Goal: Transaction & Acquisition: Obtain resource

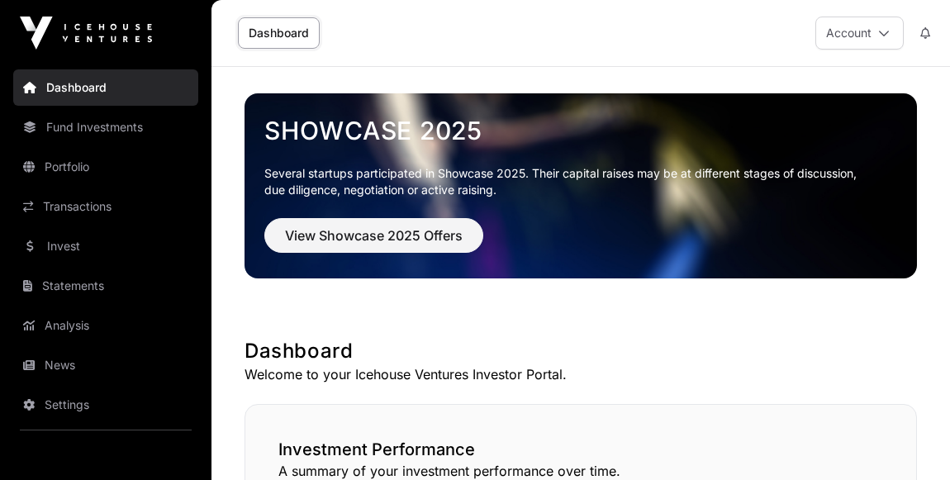
click at [69, 240] on link "Invest" at bounding box center [105, 246] width 185 height 36
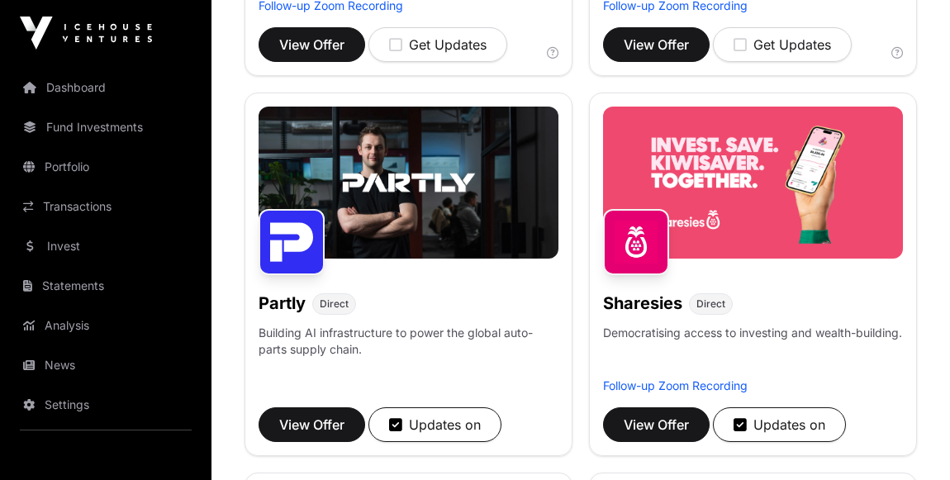
scroll to position [1352, 0]
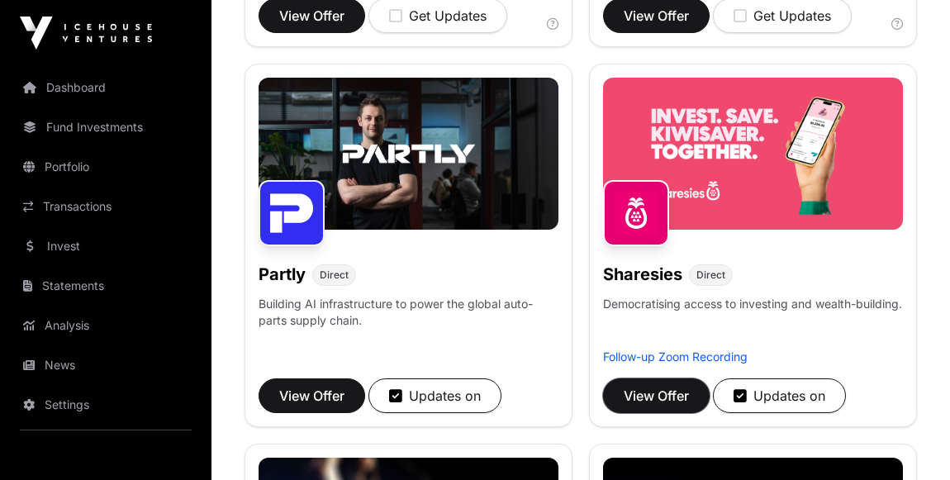
click at [659, 397] on span "View Offer" at bounding box center [656, 396] width 65 height 20
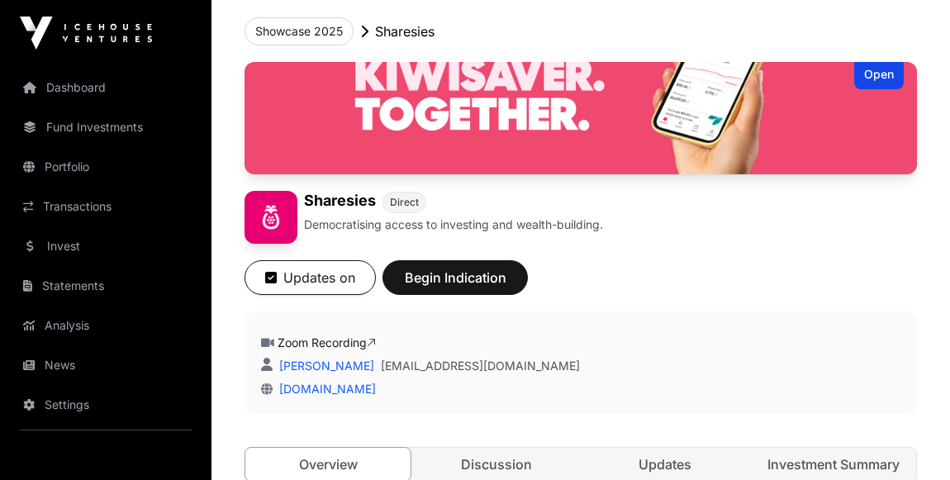
scroll to position [74, 0]
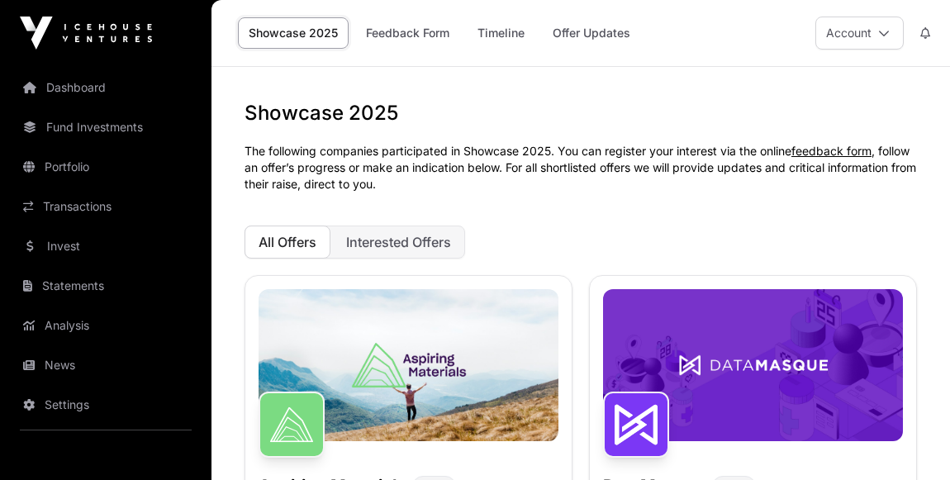
click at [403, 237] on span "Interested Offers" at bounding box center [398, 242] width 105 height 17
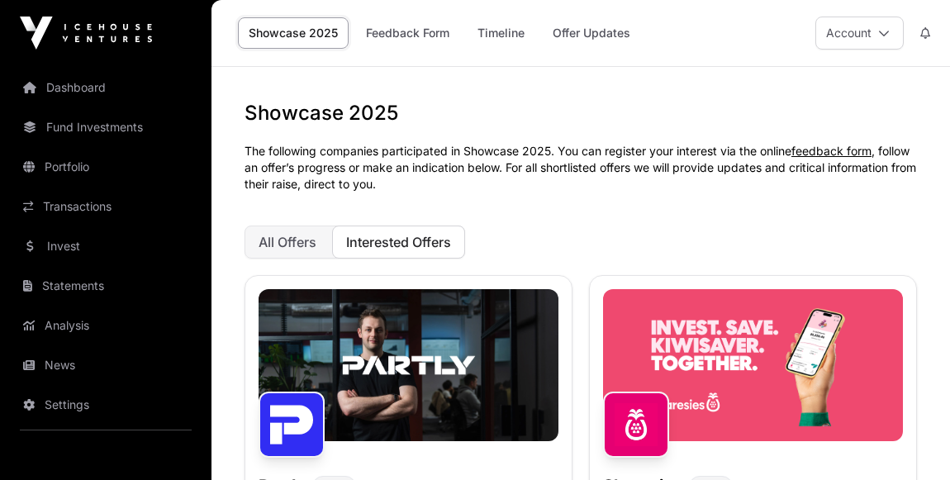
click at [504, 30] on link "Timeline" at bounding box center [501, 32] width 69 height 31
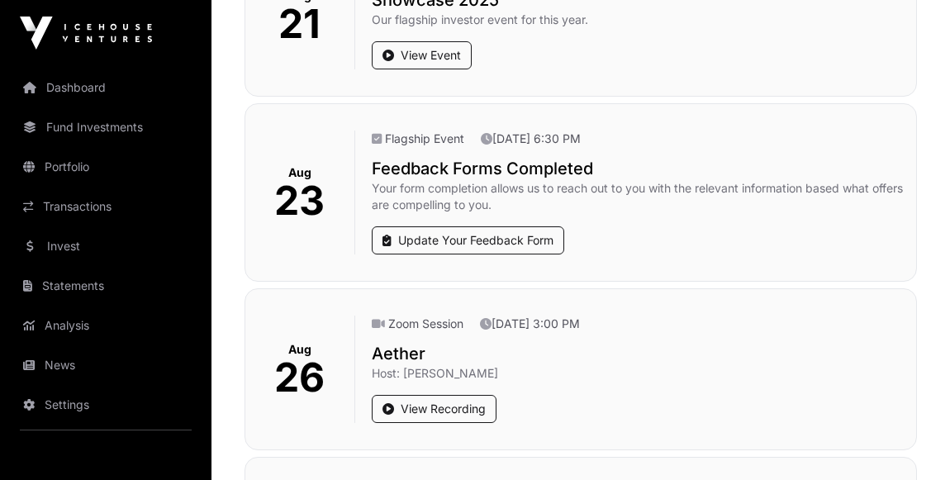
scroll to position [526, 0]
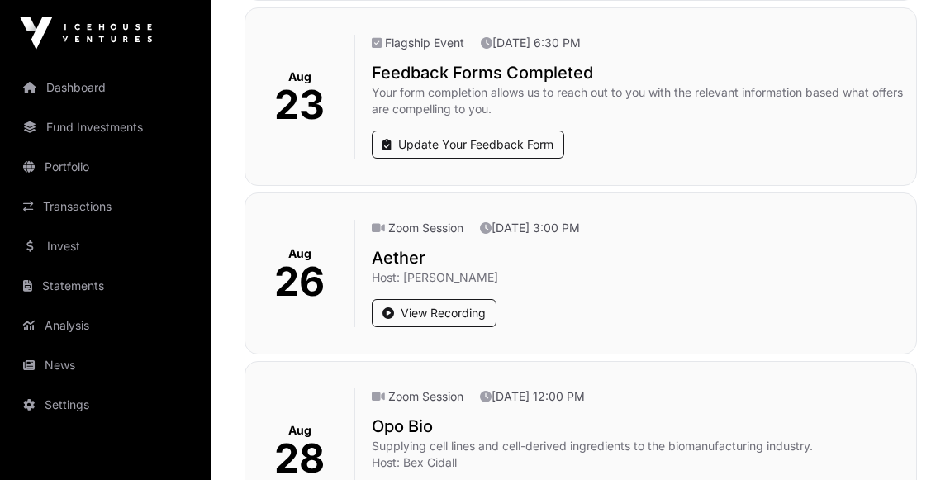
click at [93, 93] on link "Dashboard" at bounding box center [105, 87] width 185 height 36
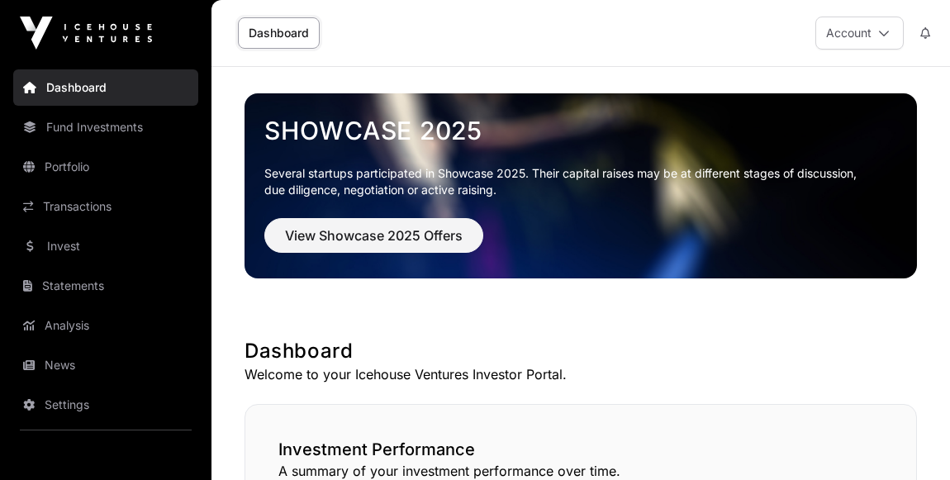
click at [98, 131] on link "Fund Investments" at bounding box center [105, 127] width 185 height 36
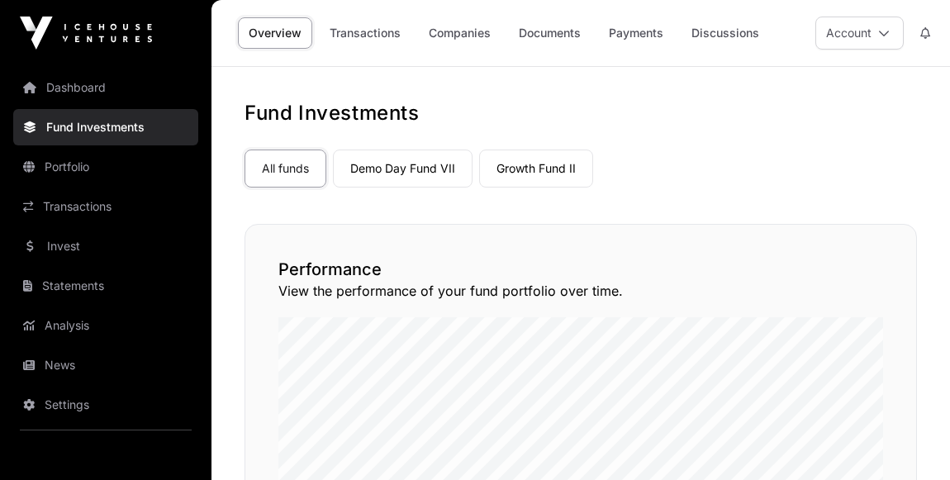
click at [73, 250] on link "Invest" at bounding box center [105, 246] width 185 height 36
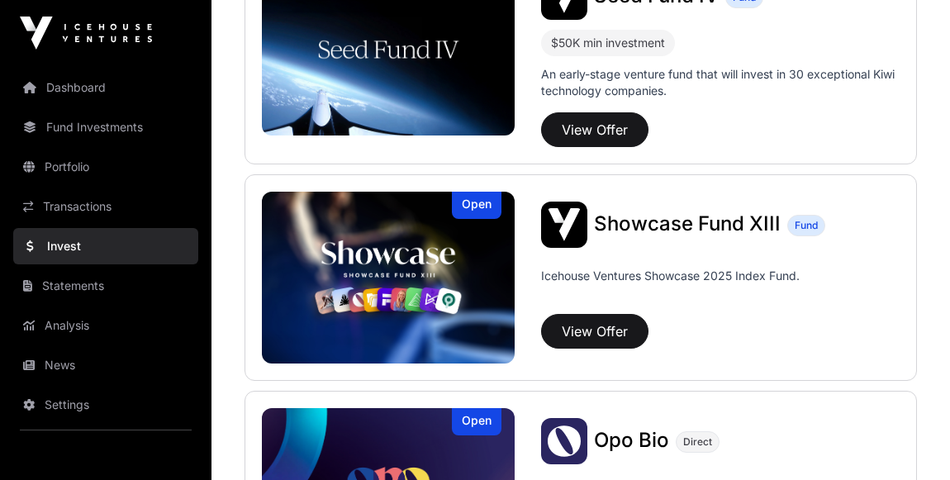
scroll to position [526, 0]
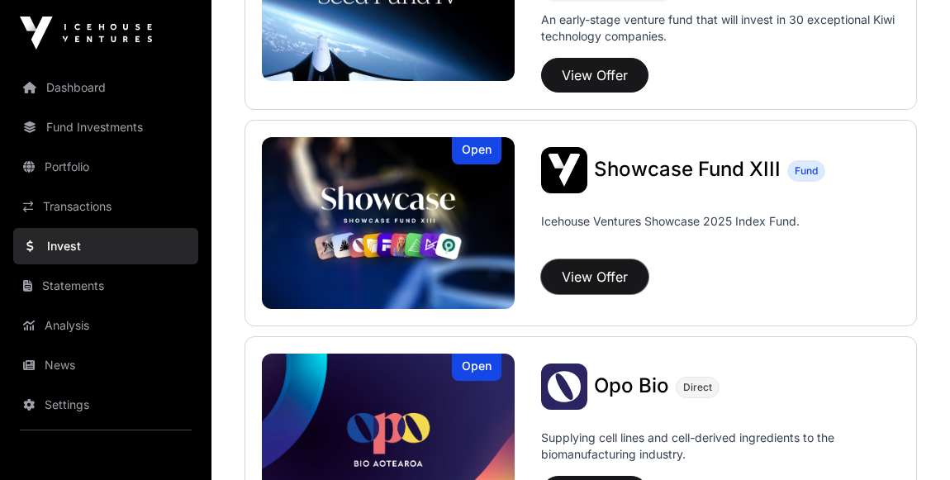
click at [619, 276] on button "View Offer" at bounding box center [594, 276] width 107 height 35
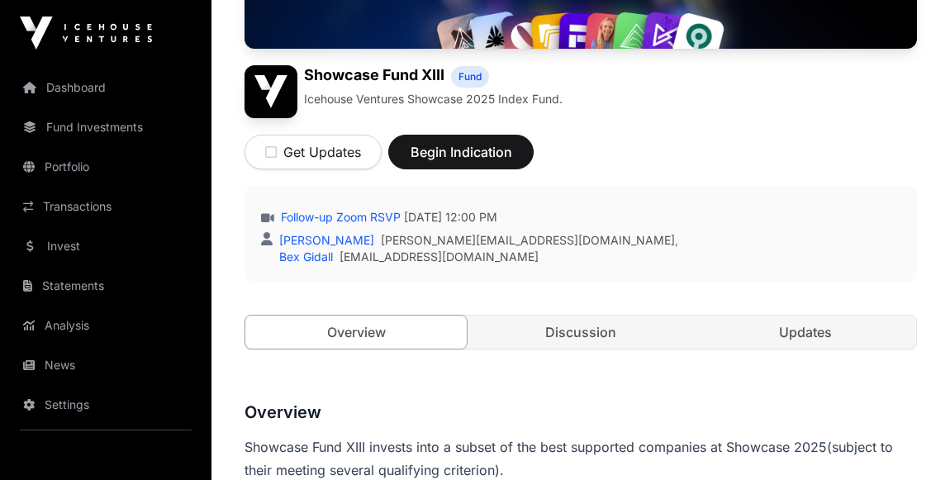
scroll to position [207, 0]
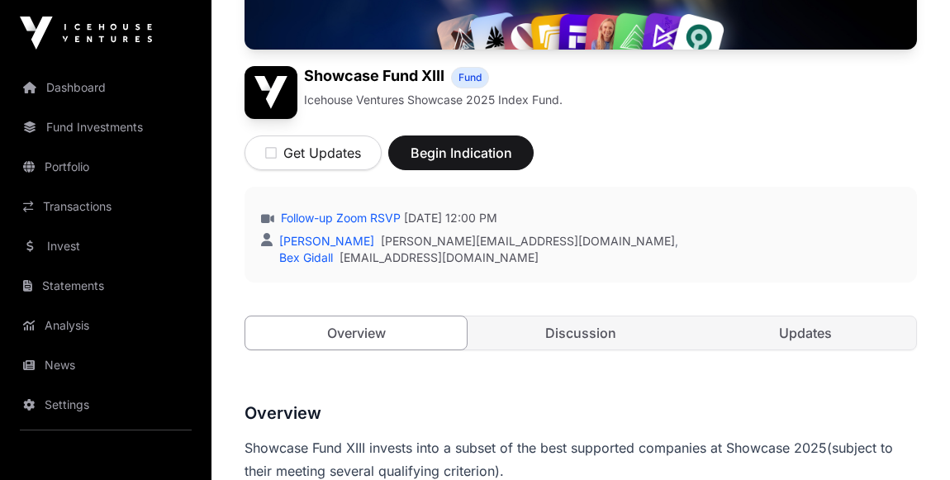
click at [625, 319] on link "Discussion" at bounding box center [580, 332] width 221 height 33
click at [616, 340] on link "Discussion" at bounding box center [580, 332] width 221 height 33
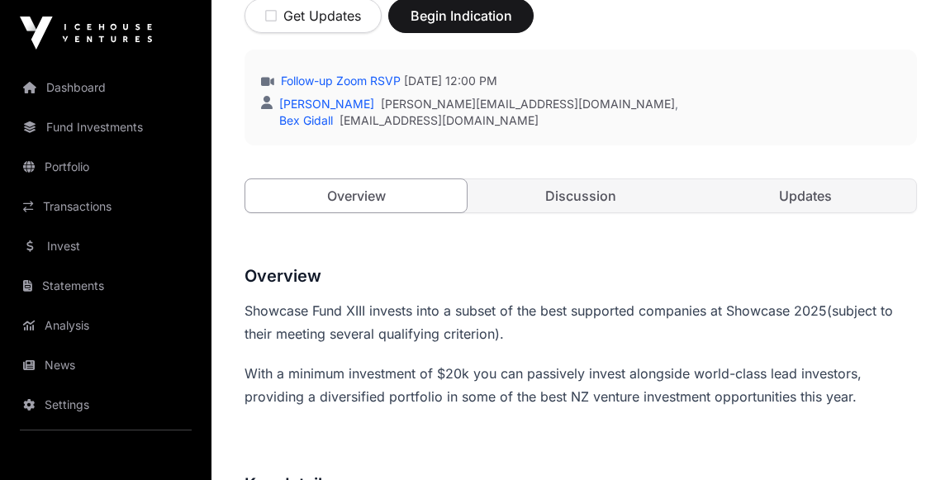
scroll to position [358, 0]
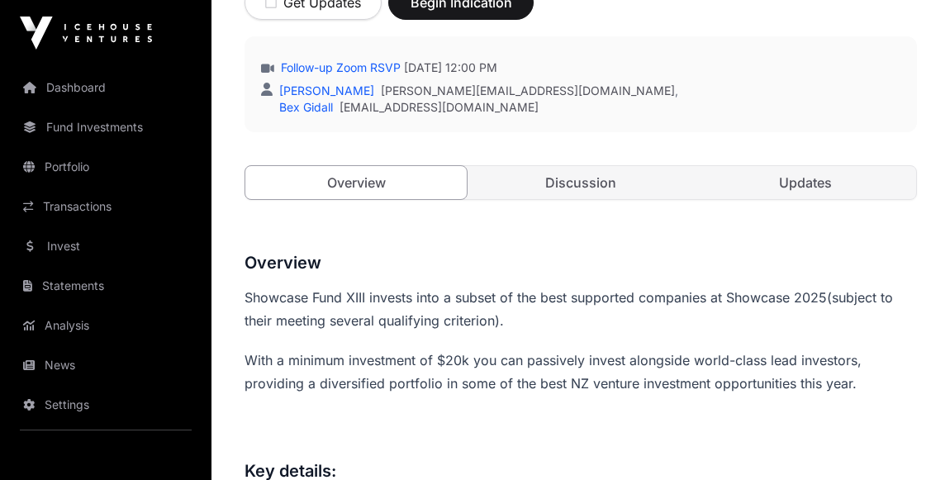
click at [526, 180] on link "Discussion" at bounding box center [580, 182] width 221 height 33
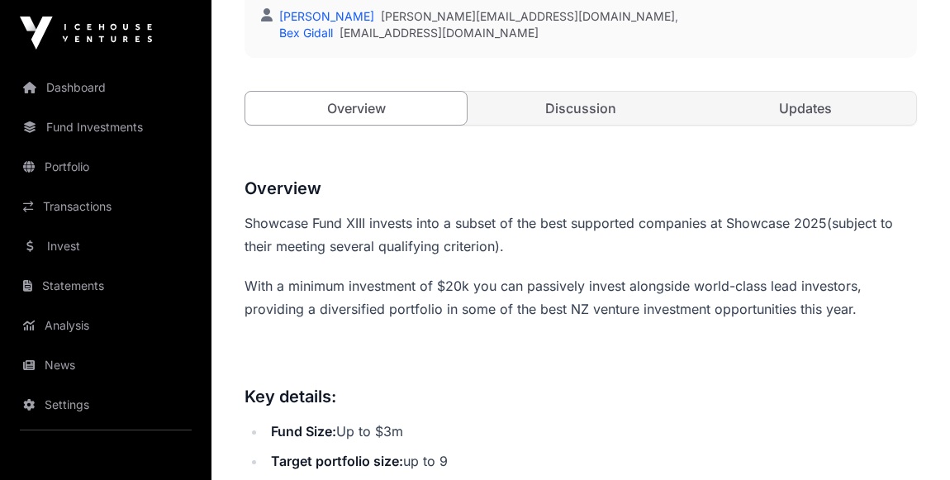
scroll to position [433, 0]
click at [784, 106] on link "Updates" at bounding box center [805, 107] width 221 height 33
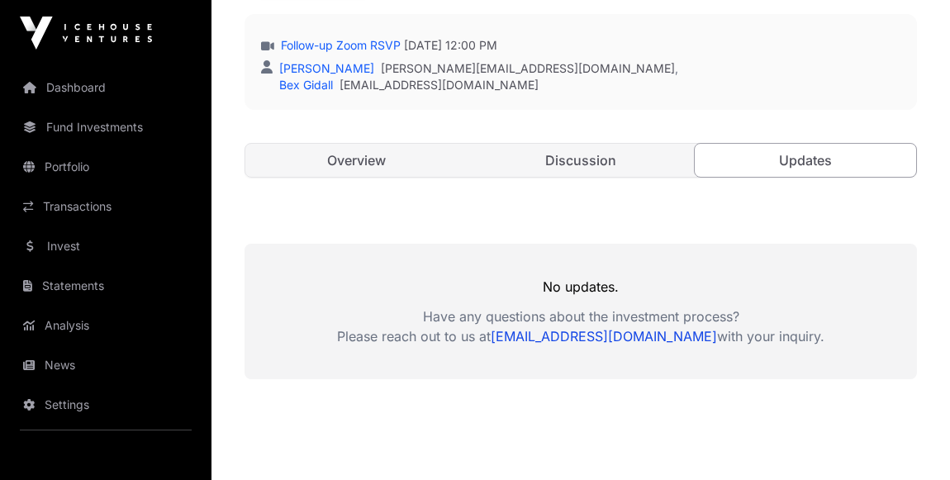
scroll to position [358, 0]
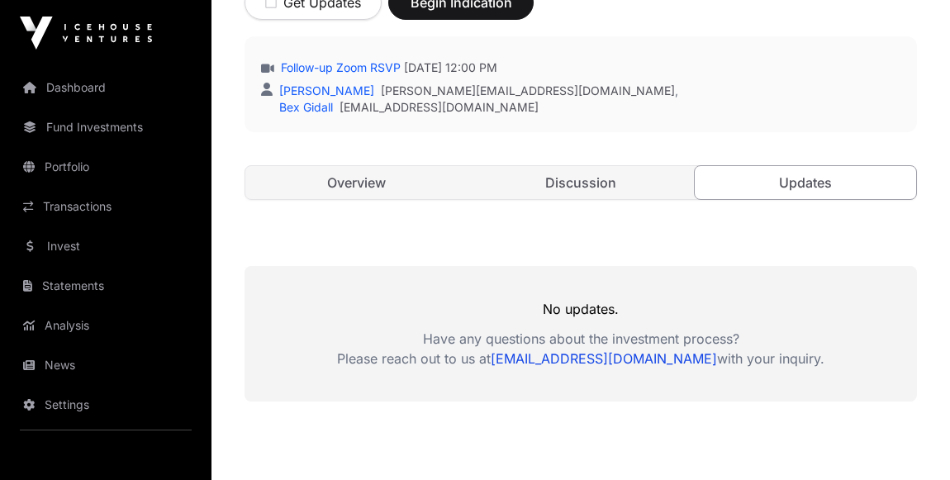
click at [595, 187] on link "Discussion" at bounding box center [580, 182] width 221 height 33
click at [352, 177] on link "Overview" at bounding box center [355, 182] width 221 height 33
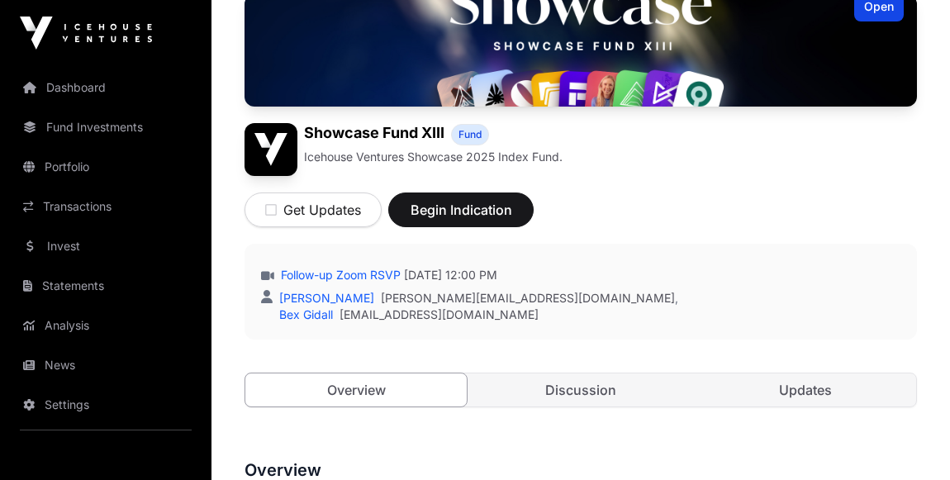
scroll to position [132, 0]
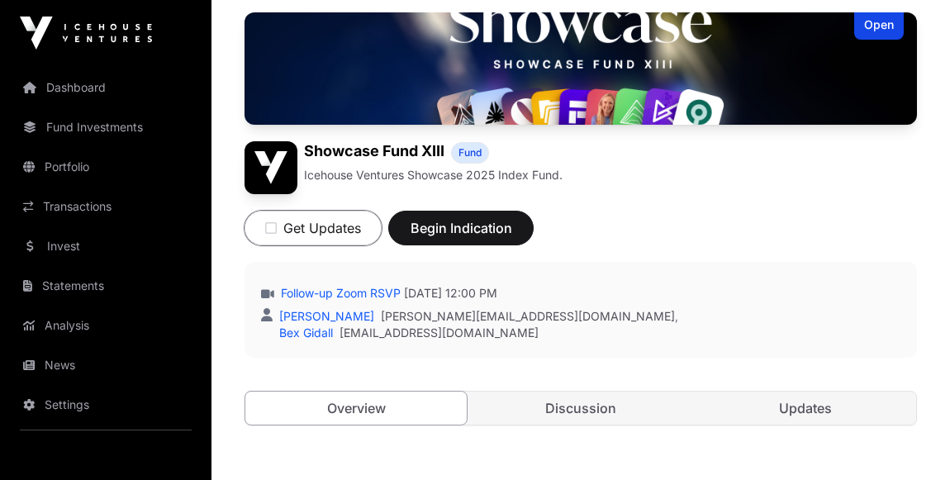
click at [307, 234] on button "Get Updates" at bounding box center [313, 228] width 137 height 35
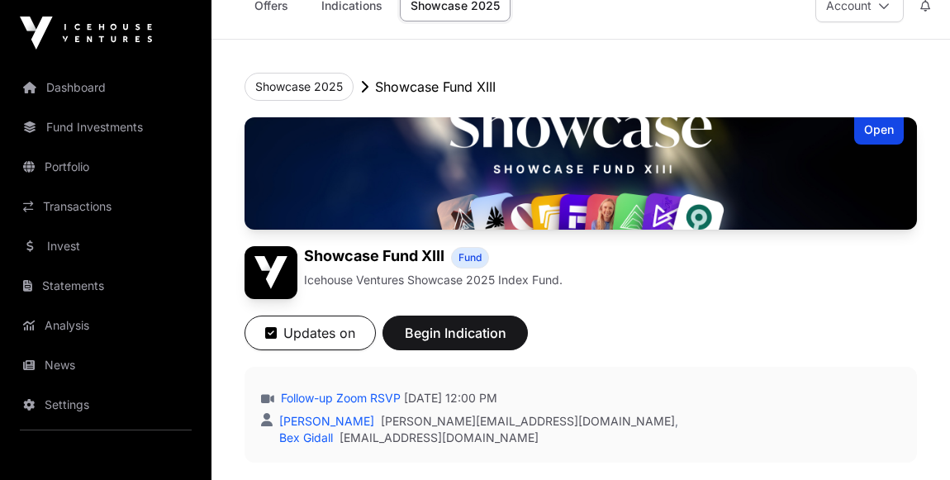
scroll to position [0, 0]
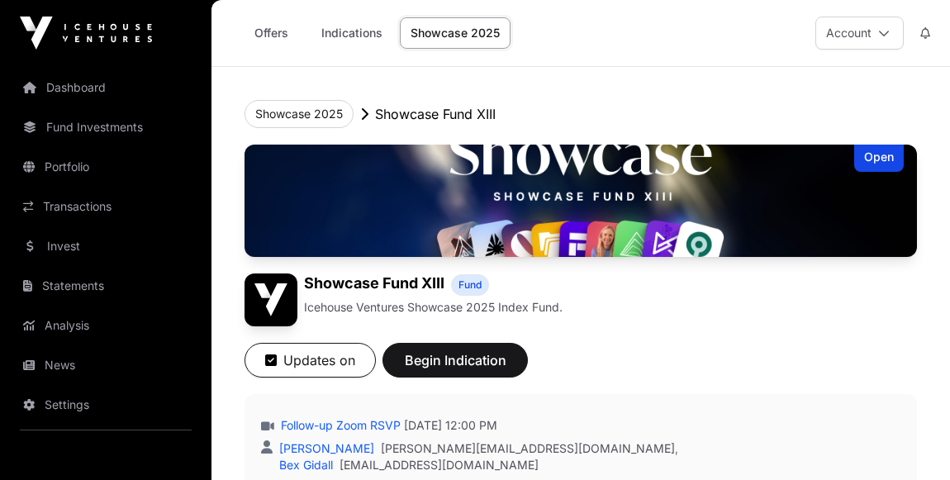
click at [276, 32] on link "Offers" at bounding box center [271, 32] width 66 height 31
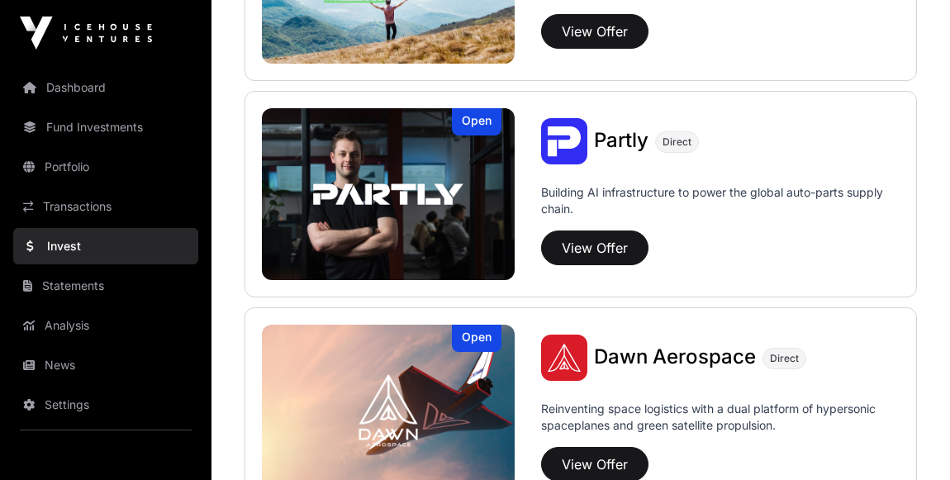
scroll to position [1630, 0]
